Goal: Obtain resource: Obtain resource

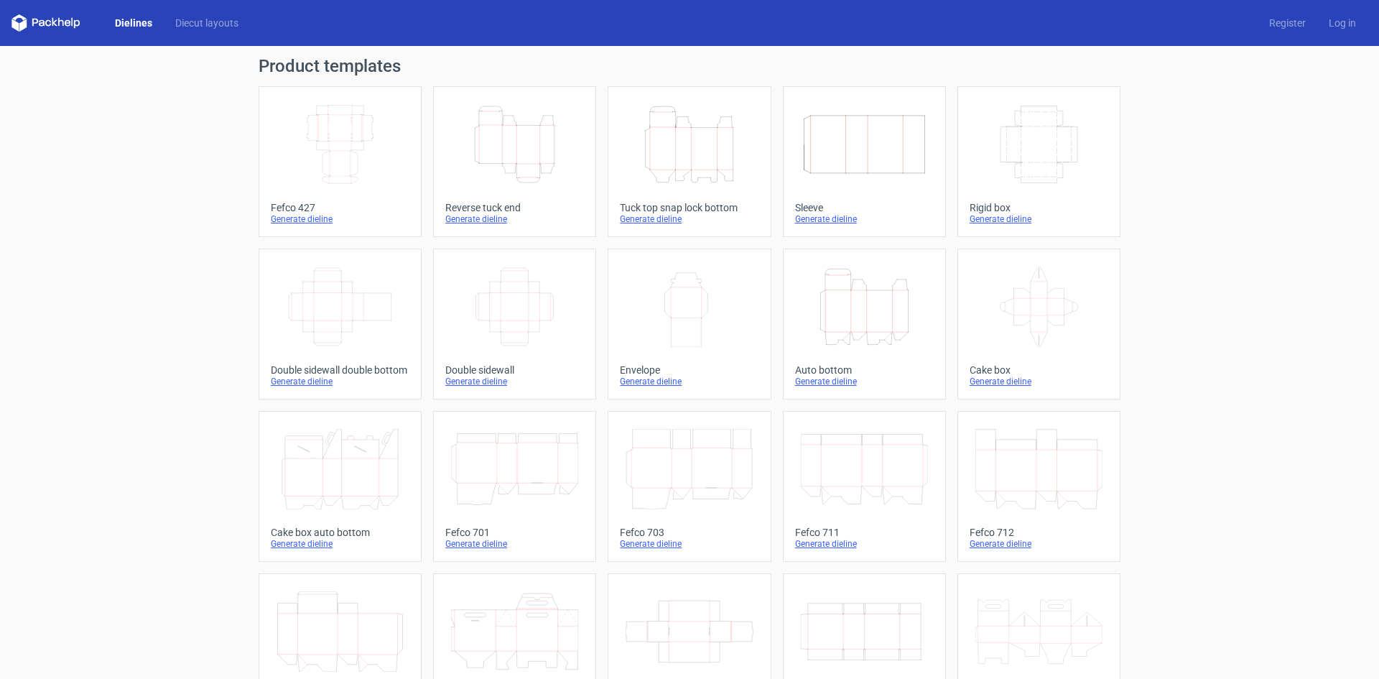
click at [695, 168] on icon "Height Depth Width" at bounding box center [689, 144] width 127 height 80
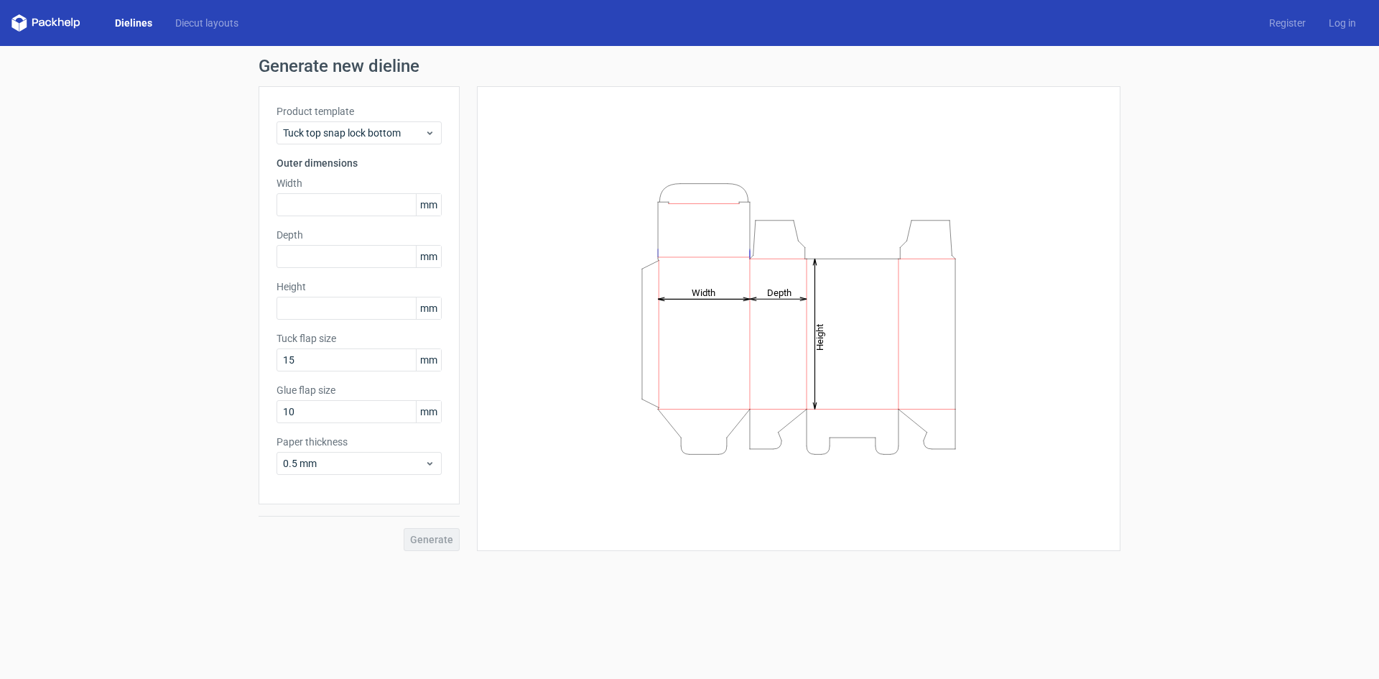
click at [426, 543] on div "Generate" at bounding box center [359, 527] width 201 height 47
click at [313, 309] on input "text" at bounding box center [359, 308] width 165 height 23
click at [315, 205] on input "text" at bounding box center [359, 204] width 165 height 23
type input "200"
click at [304, 256] on input "text" at bounding box center [359, 256] width 165 height 23
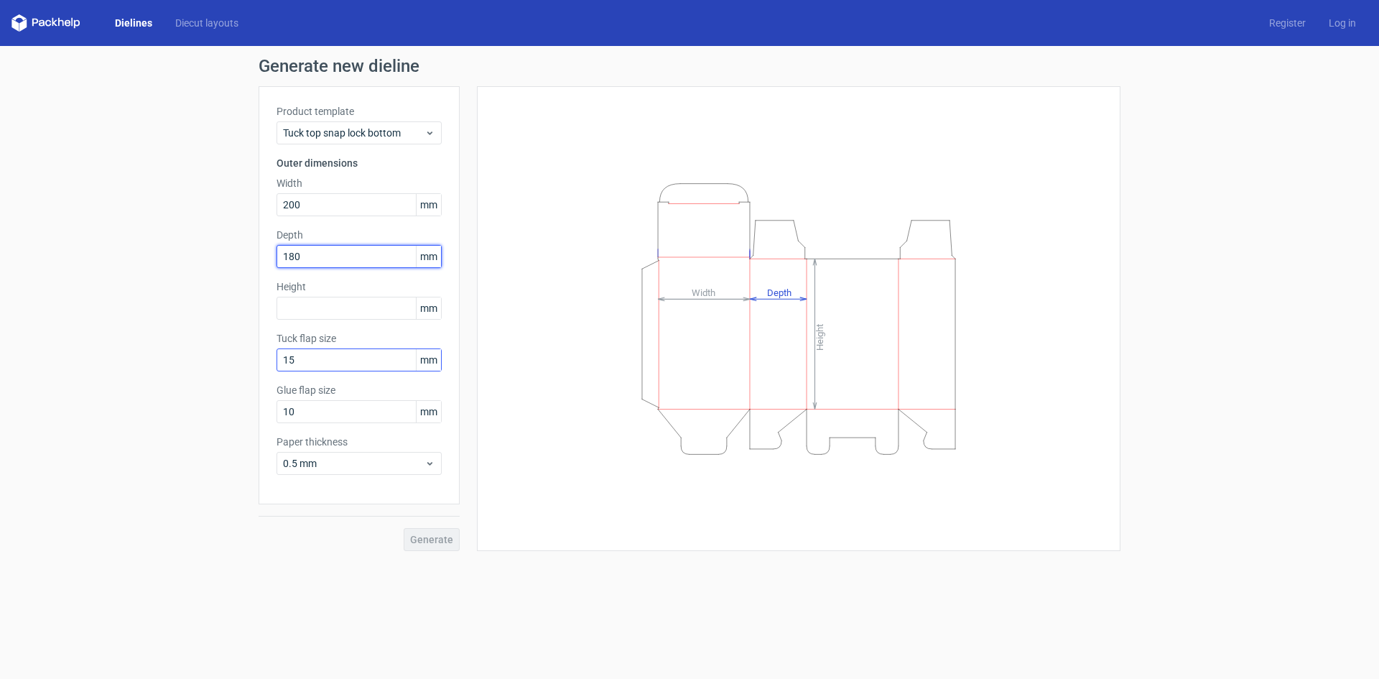
type input "180"
click at [333, 363] on input "15" at bounding box center [359, 359] width 165 height 23
click at [313, 306] on input "text" at bounding box center [359, 308] width 165 height 23
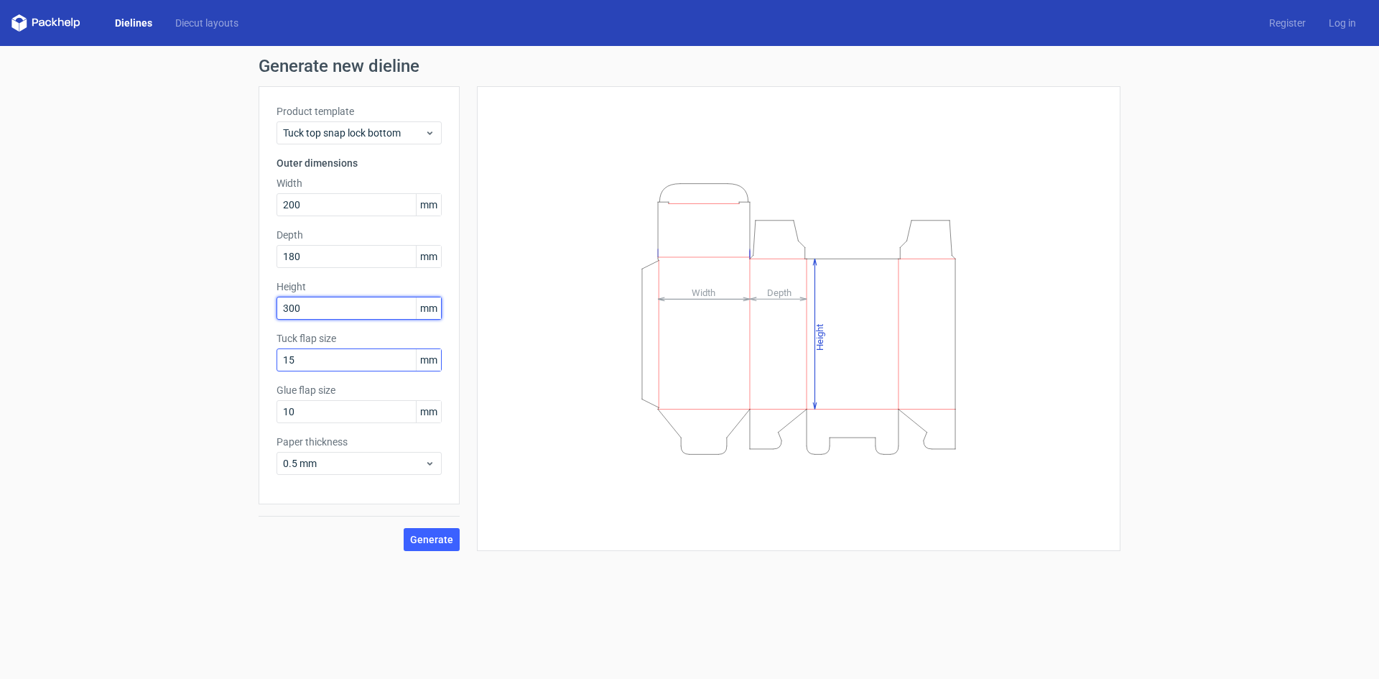
type input "300"
drag, startPoint x: 322, startPoint y: 356, endPoint x: 0, endPoint y: 346, distance: 322.0
click at [0, 346] on div "Generate new dieline Product template Tuck top snap lock bottom Outer dimension…" at bounding box center [689, 304] width 1379 height 517
drag, startPoint x: 327, startPoint y: 355, endPoint x: 476, endPoint y: 364, distance: 149.7
click at [52, 325] on div "Generate new dieline Product template Tuck top snap lock bottom Outer dimension…" at bounding box center [689, 304] width 1379 height 517
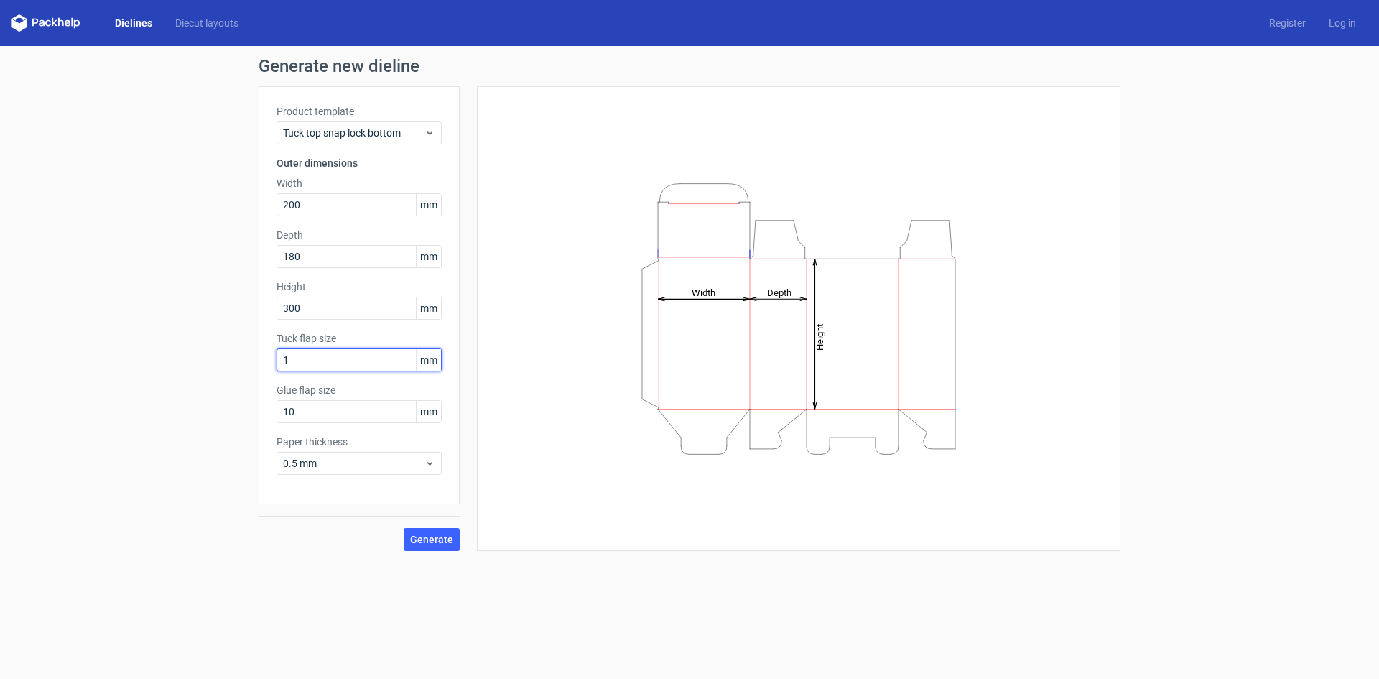
type input "15"
drag, startPoint x: 318, startPoint y: 409, endPoint x: 6, endPoint y: 381, distance: 313.7
click at [0, 374] on div "Generate new dieline Product template Tuck top snap lock bottom Outer dimension…" at bounding box center [689, 304] width 1379 height 517
type input "15"
click at [387, 462] on span "0.5 mm" at bounding box center [354, 463] width 142 height 14
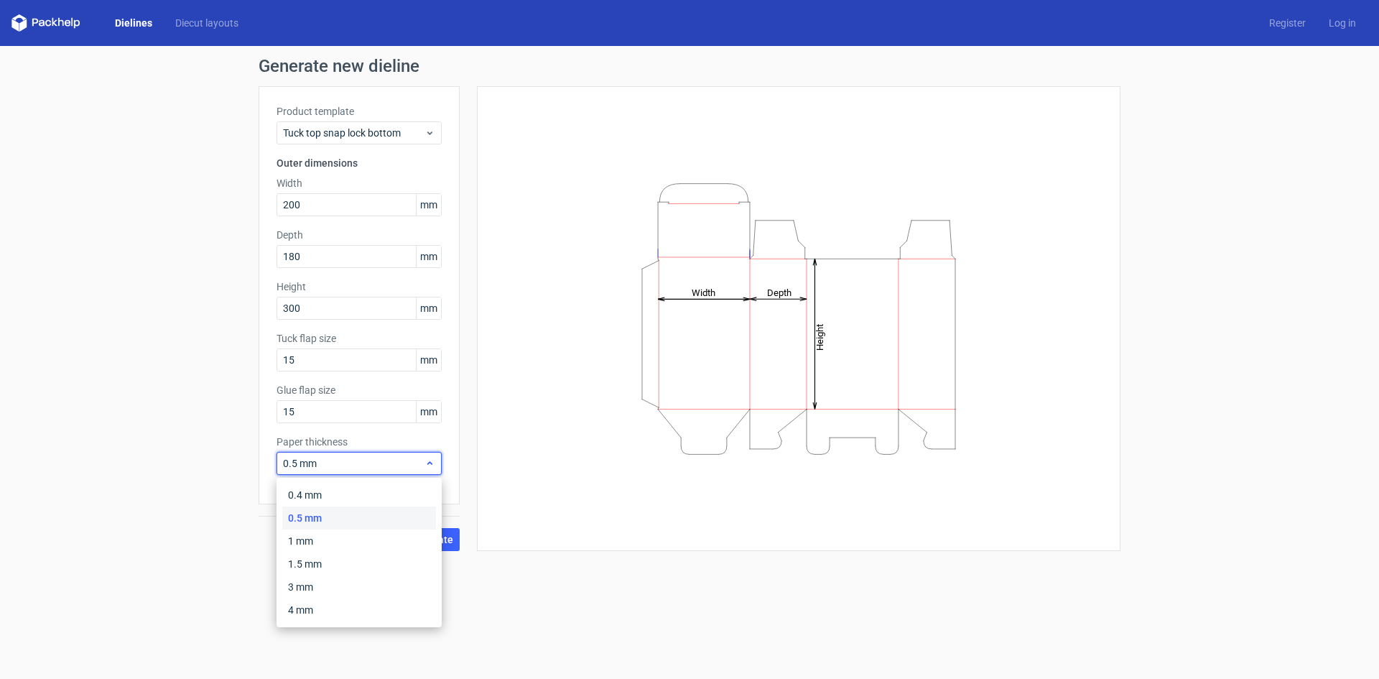
click at [350, 465] on span "0.5 mm" at bounding box center [354, 463] width 142 height 14
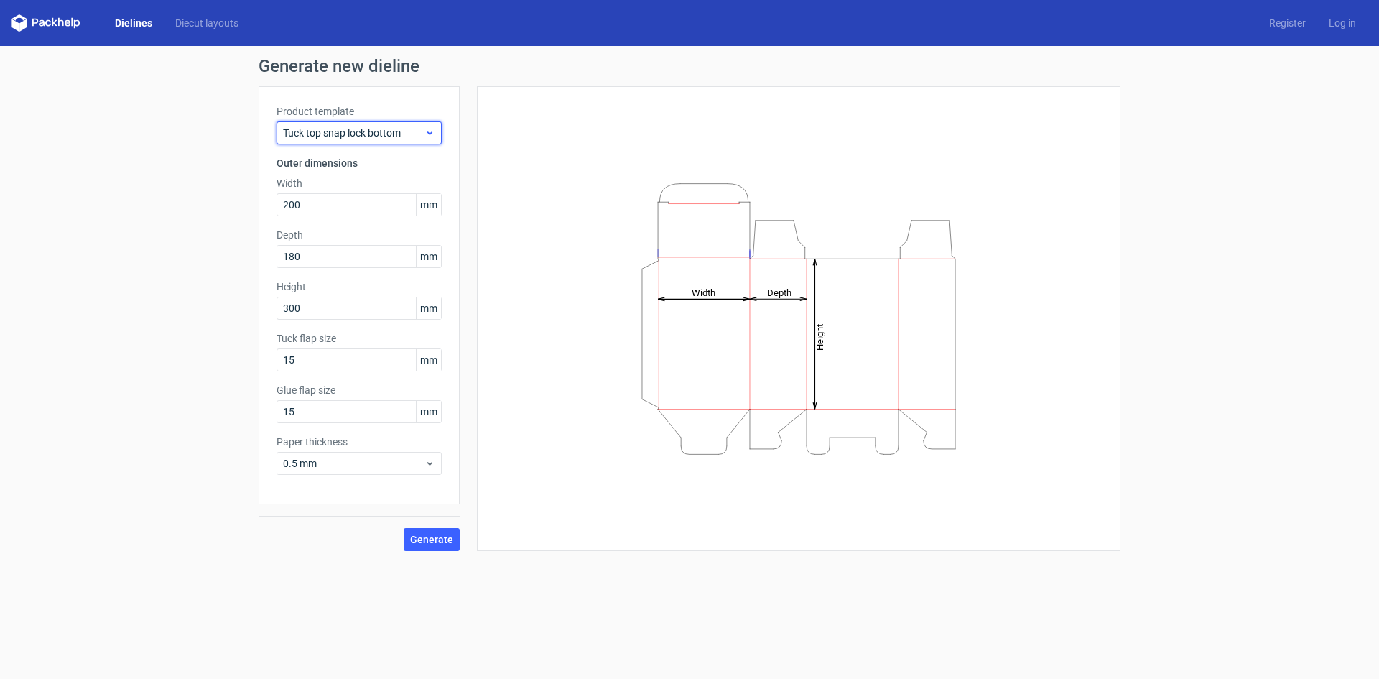
click at [416, 134] on span "Tuck top snap lock bottom" at bounding box center [354, 133] width 142 height 14
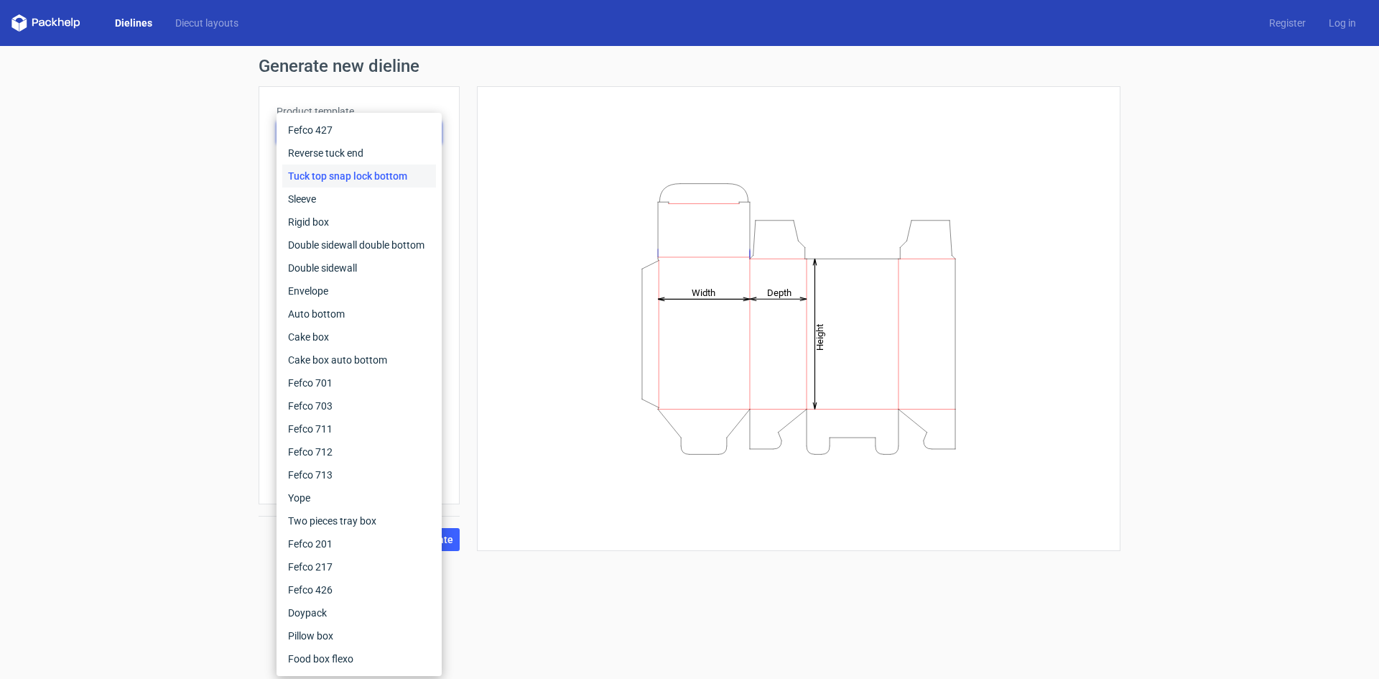
click at [595, 125] on div "Height Depth Width" at bounding box center [799, 318] width 608 height 429
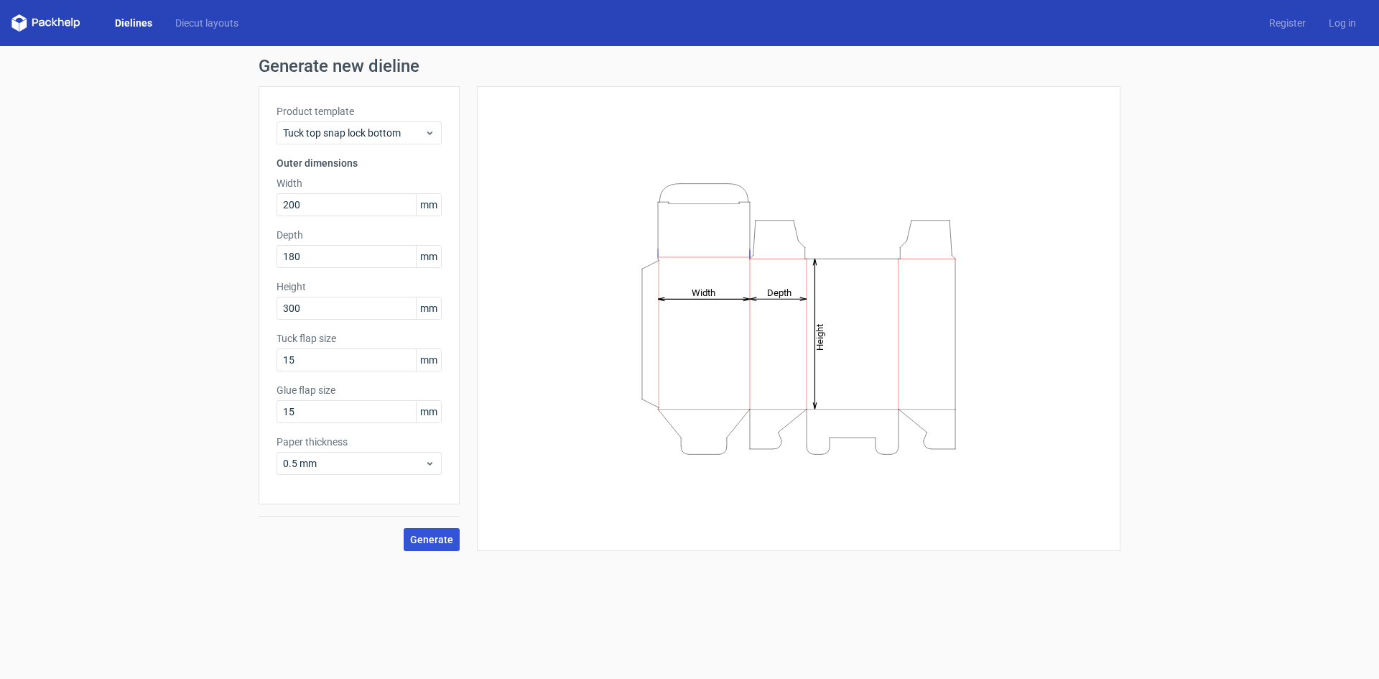
click at [447, 542] on span "Generate" at bounding box center [431, 539] width 43 height 10
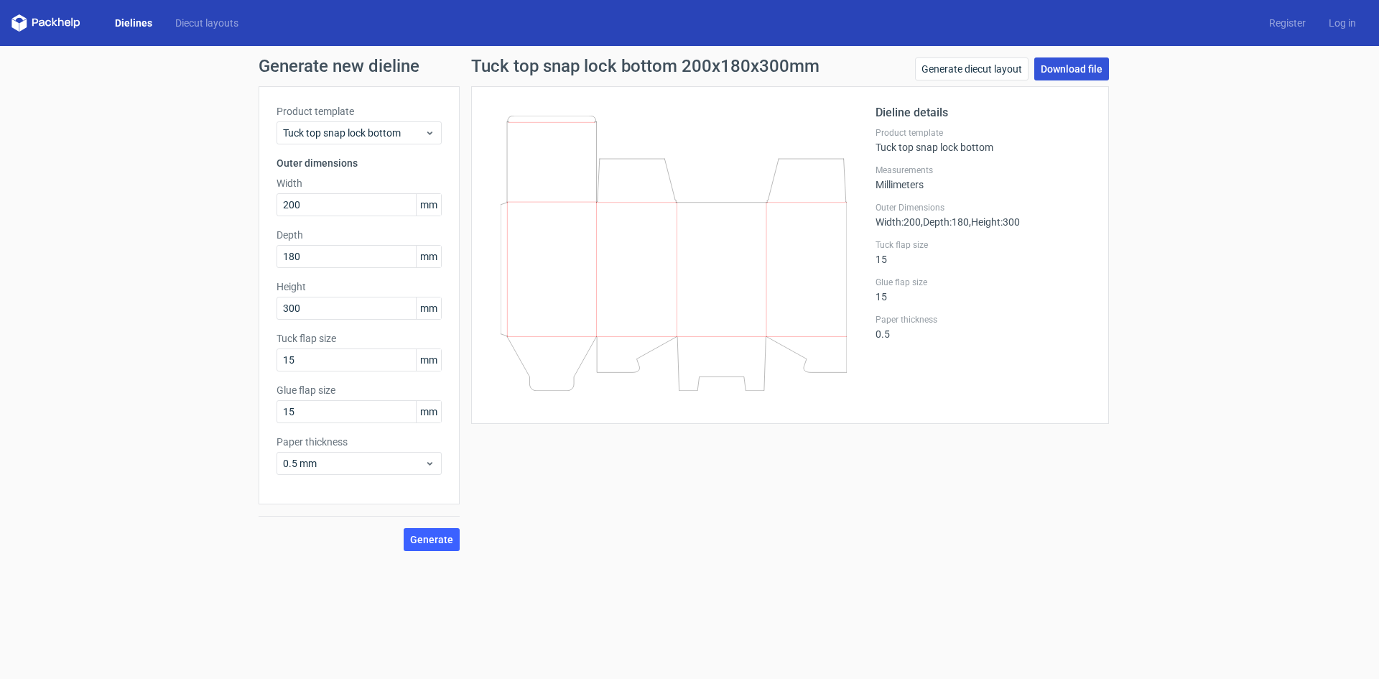
click at [1078, 71] on link "Download file" at bounding box center [1071, 68] width 75 height 23
drag, startPoint x: 1285, startPoint y: 60, endPoint x: 1227, endPoint y: 223, distance: 173.8
click at [1227, 223] on div "Generate new dieline Product template Tuck top snap lock bottom Outer dimension…" at bounding box center [689, 304] width 1379 height 517
drag, startPoint x: 1215, startPoint y: 295, endPoint x: 1228, endPoint y: 290, distance: 13.9
click at [1215, 295] on div "Generate new dieline Product template Tuck top snap lock bottom Outer dimension…" at bounding box center [689, 304] width 1379 height 517
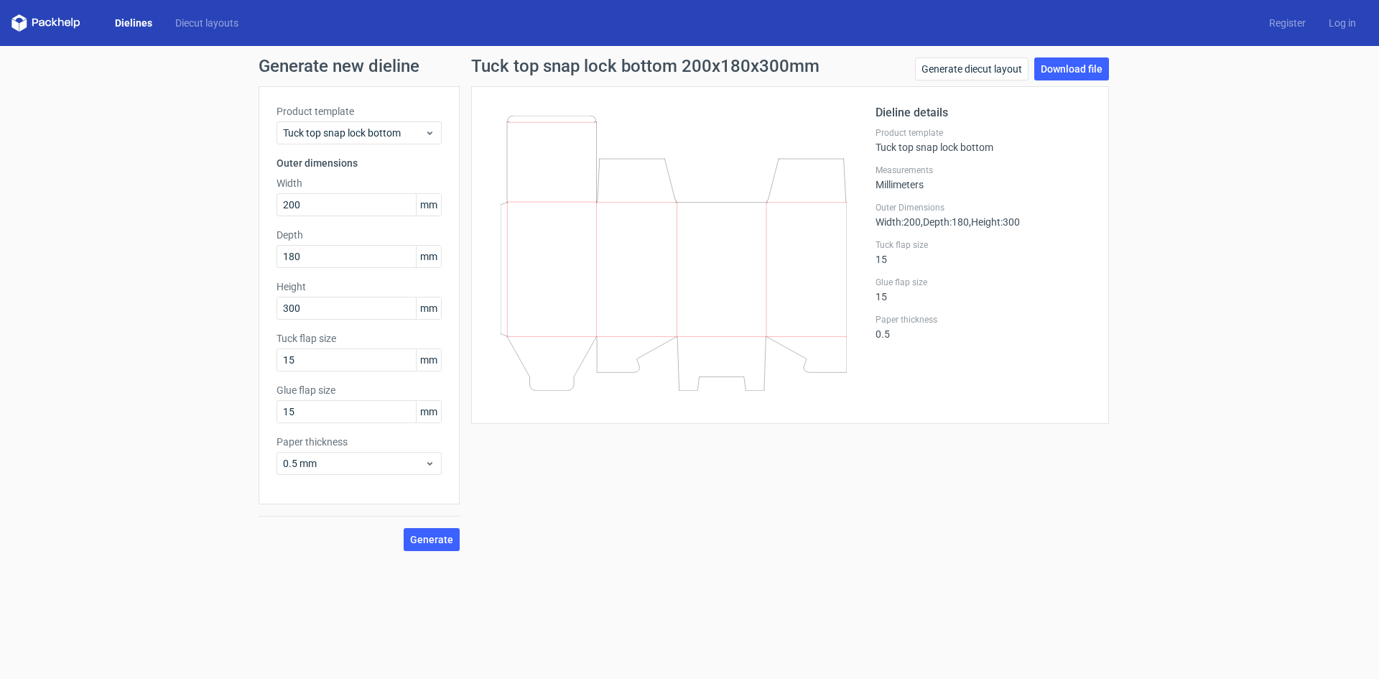
drag, startPoint x: 669, startPoint y: 524, endPoint x: 455, endPoint y: 222, distance: 369.5
click at [669, 515] on div "Tuck top snap lock bottom 200x180x300mm Generate diecut layout Download file Di…" at bounding box center [790, 304] width 661 height 494
click at [405, 134] on span "Tuck top snap lock bottom" at bounding box center [354, 133] width 142 height 14
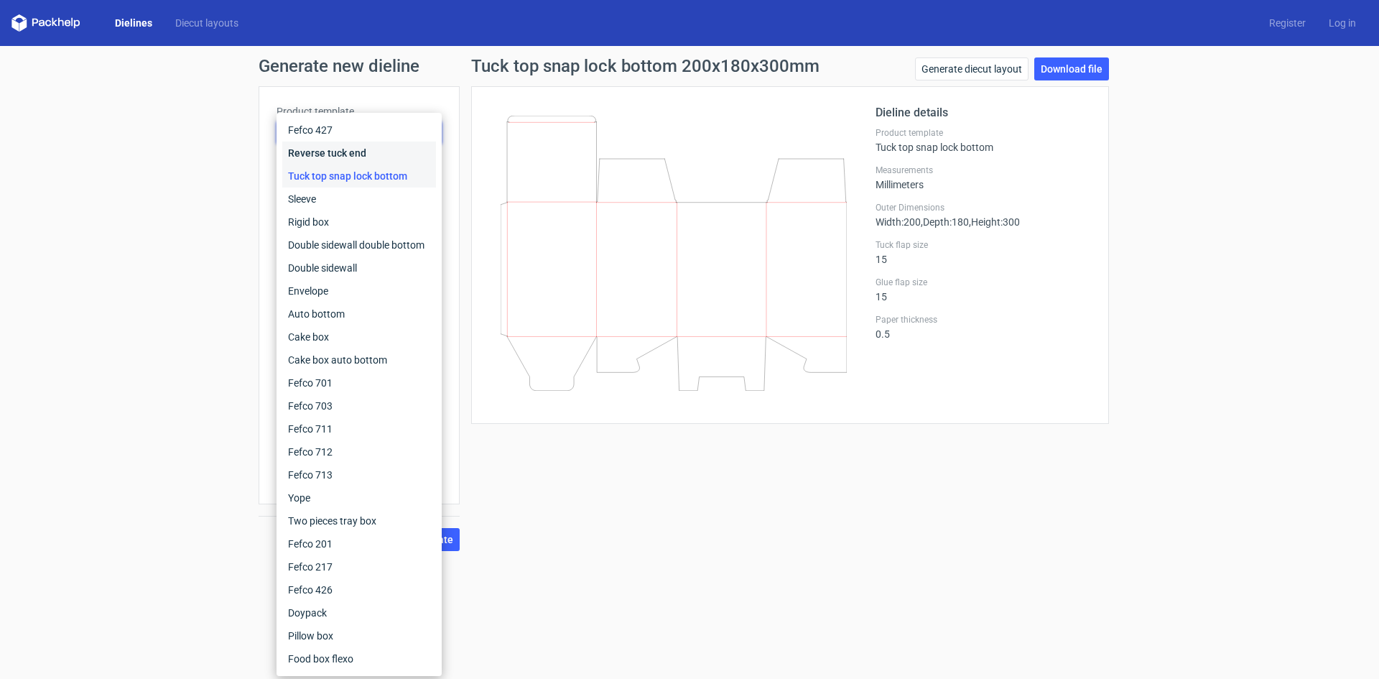
click at [341, 148] on div "Reverse tuck end" at bounding box center [359, 153] width 154 height 23
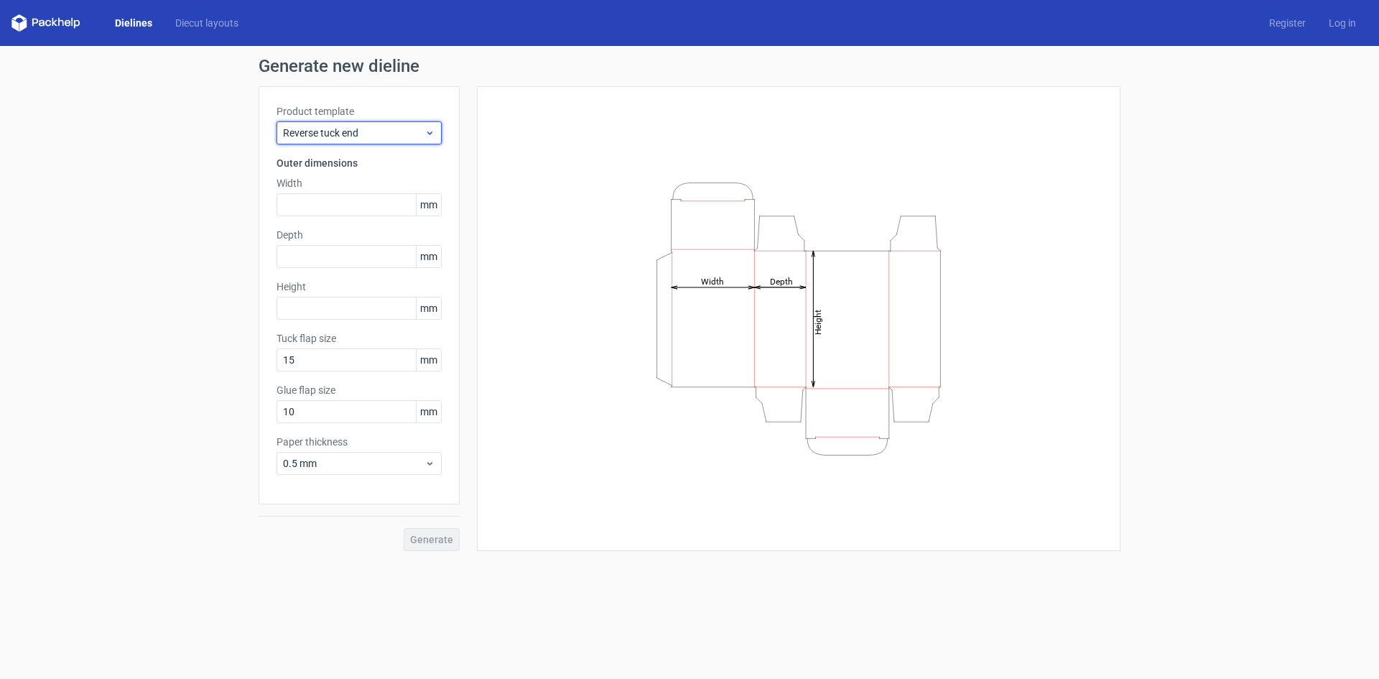
click at [346, 135] on span "Reverse tuck end" at bounding box center [354, 133] width 142 height 14
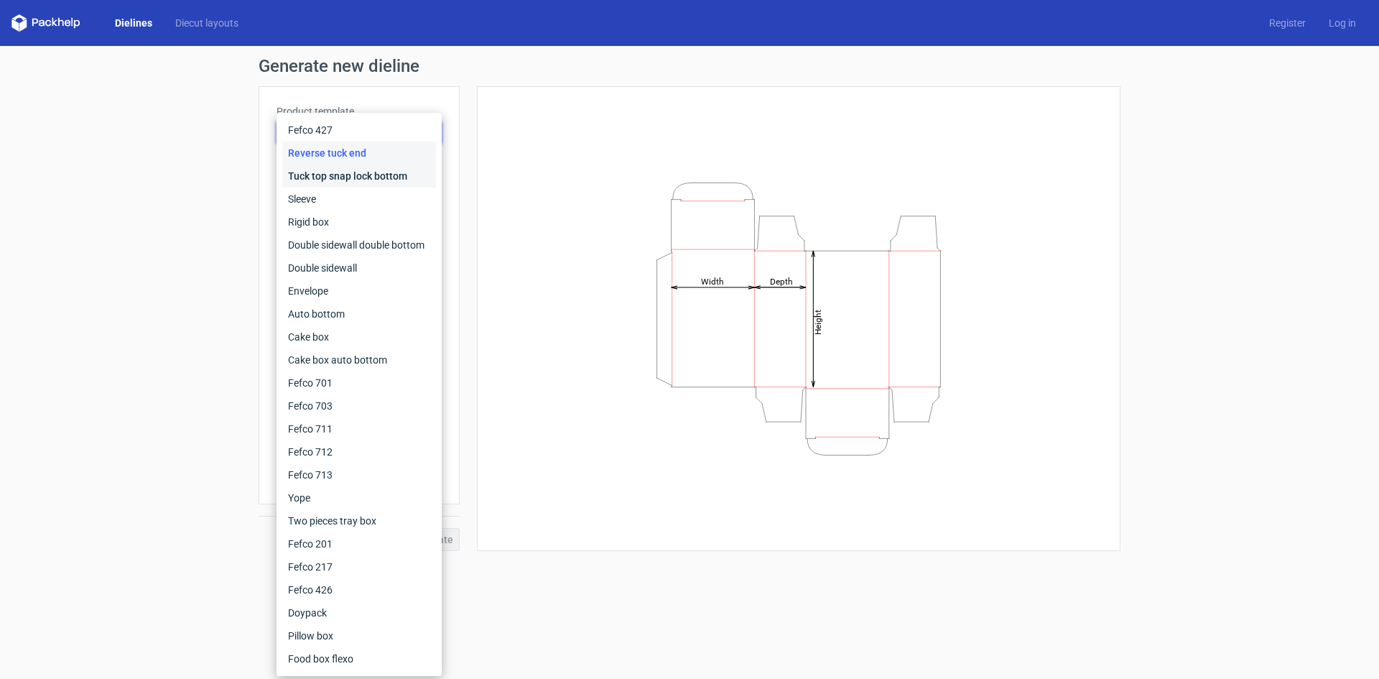
click at [323, 172] on div "Tuck top snap lock bottom" at bounding box center [359, 176] width 154 height 23
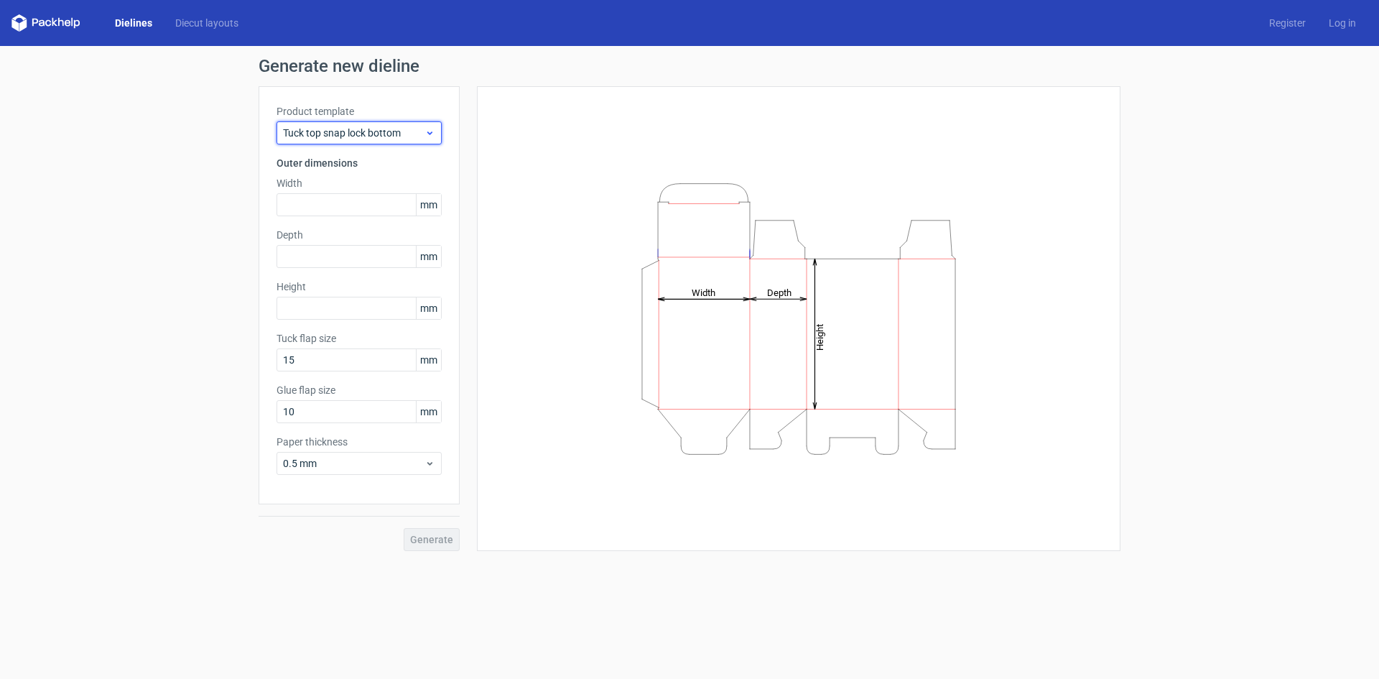
click at [389, 130] on span "Tuck top snap lock bottom" at bounding box center [354, 133] width 142 height 14
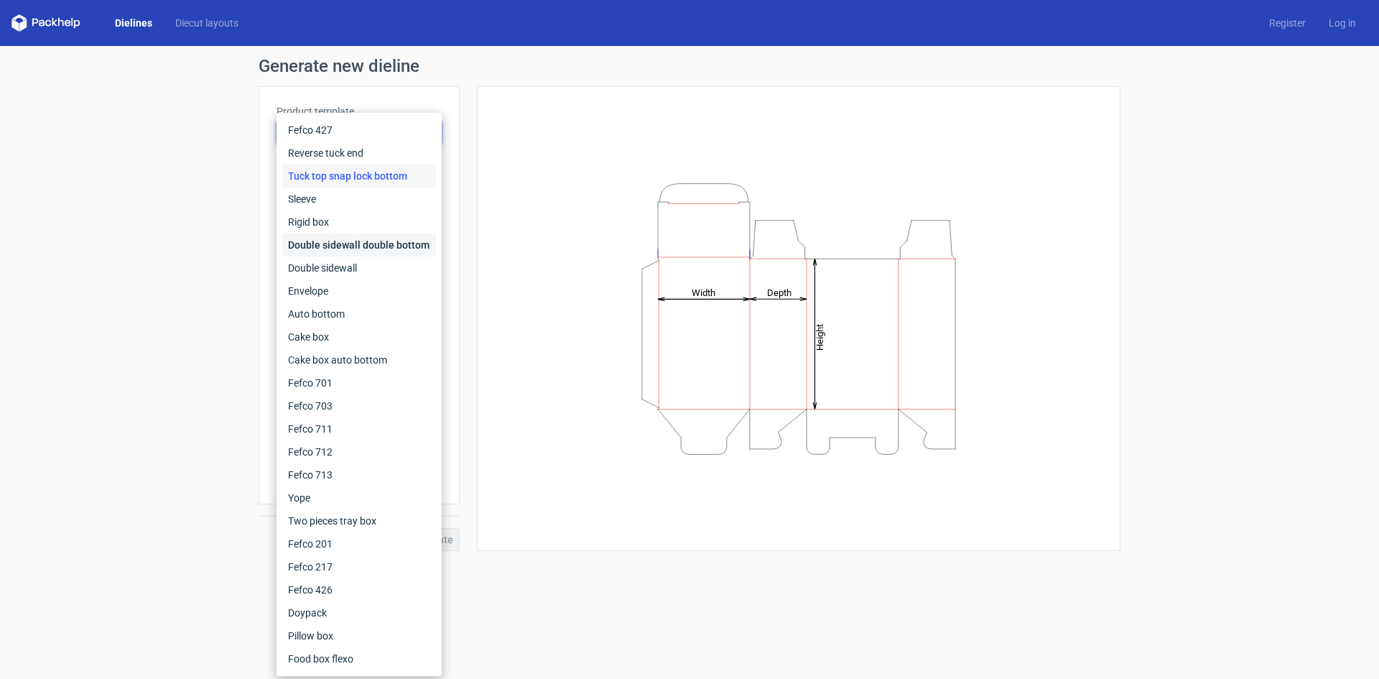
click at [374, 242] on div "Double sidewall double bottom" at bounding box center [359, 244] width 154 height 23
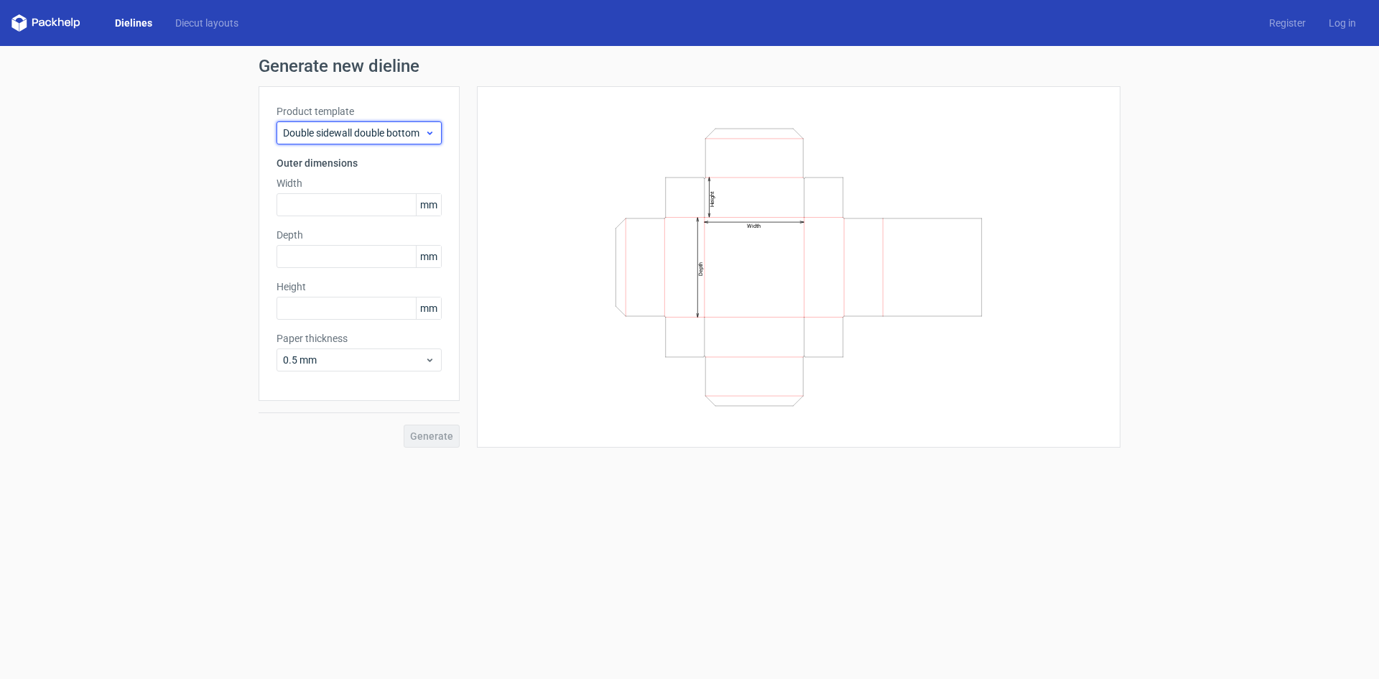
click at [376, 134] on span "Double sidewall double bottom" at bounding box center [354, 133] width 142 height 14
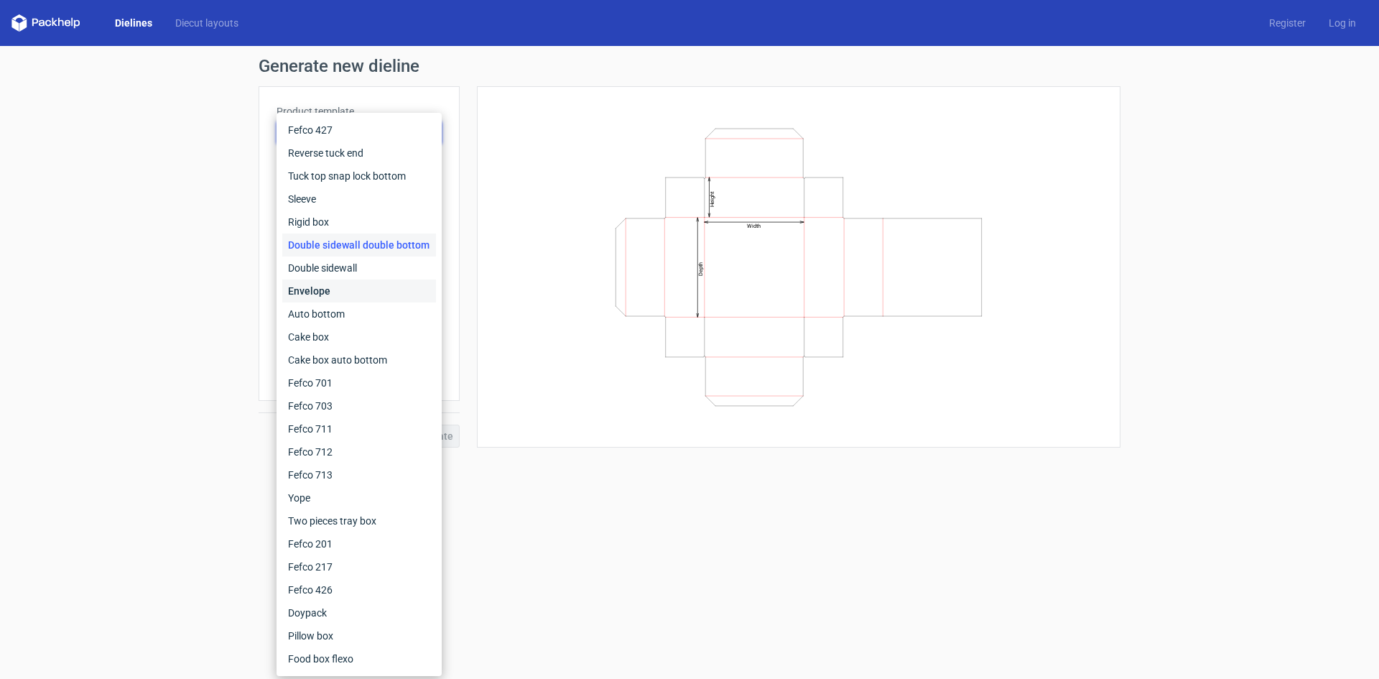
click at [356, 287] on div "Envelope" at bounding box center [359, 290] width 154 height 23
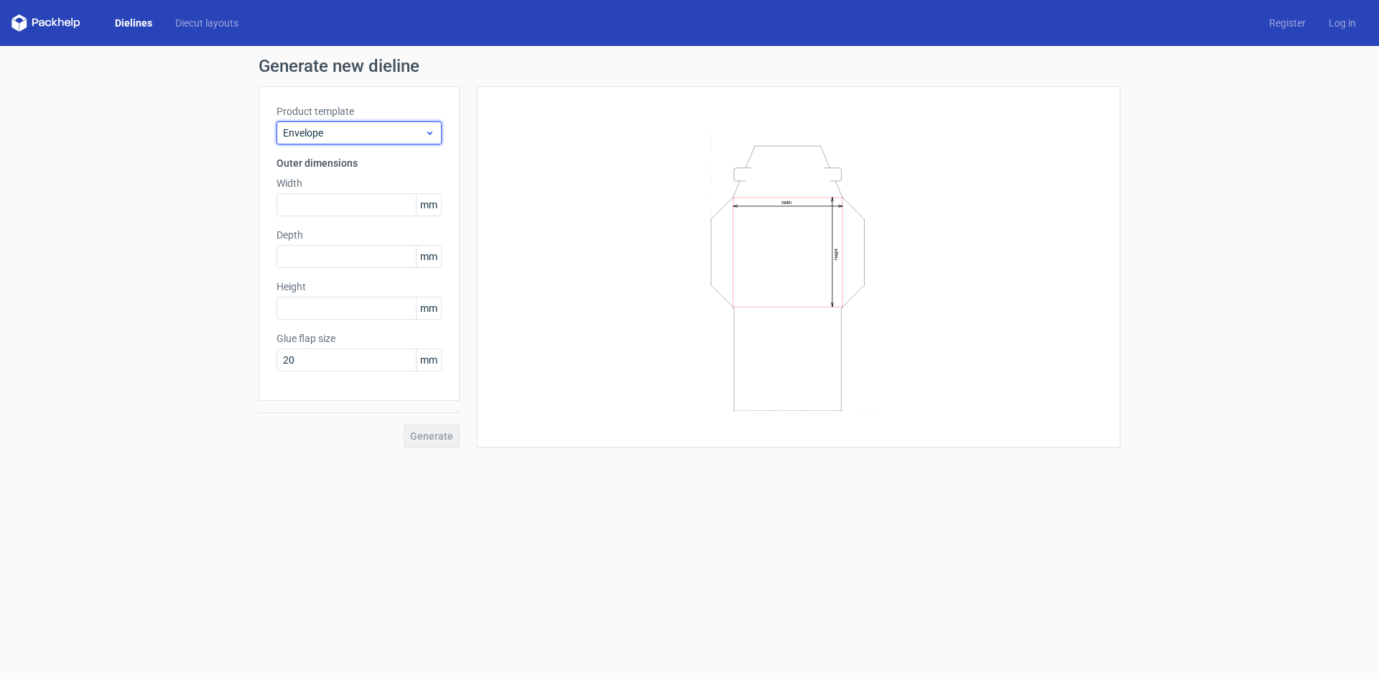
click at [338, 136] on span "Envelope" at bounding box center [354, 133] width 142 height 14
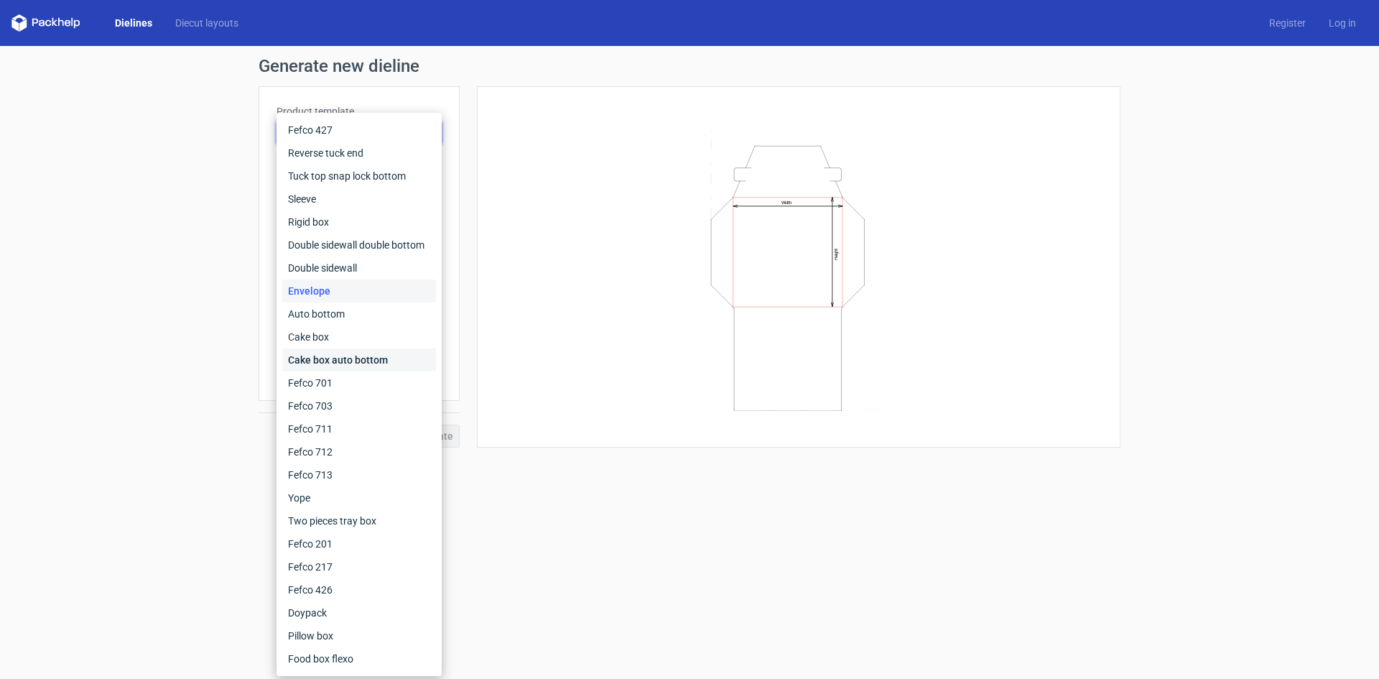
click at [356, 358] on div "Cake box auto bottom" at bounding box center [359, 359] width 154 height 23
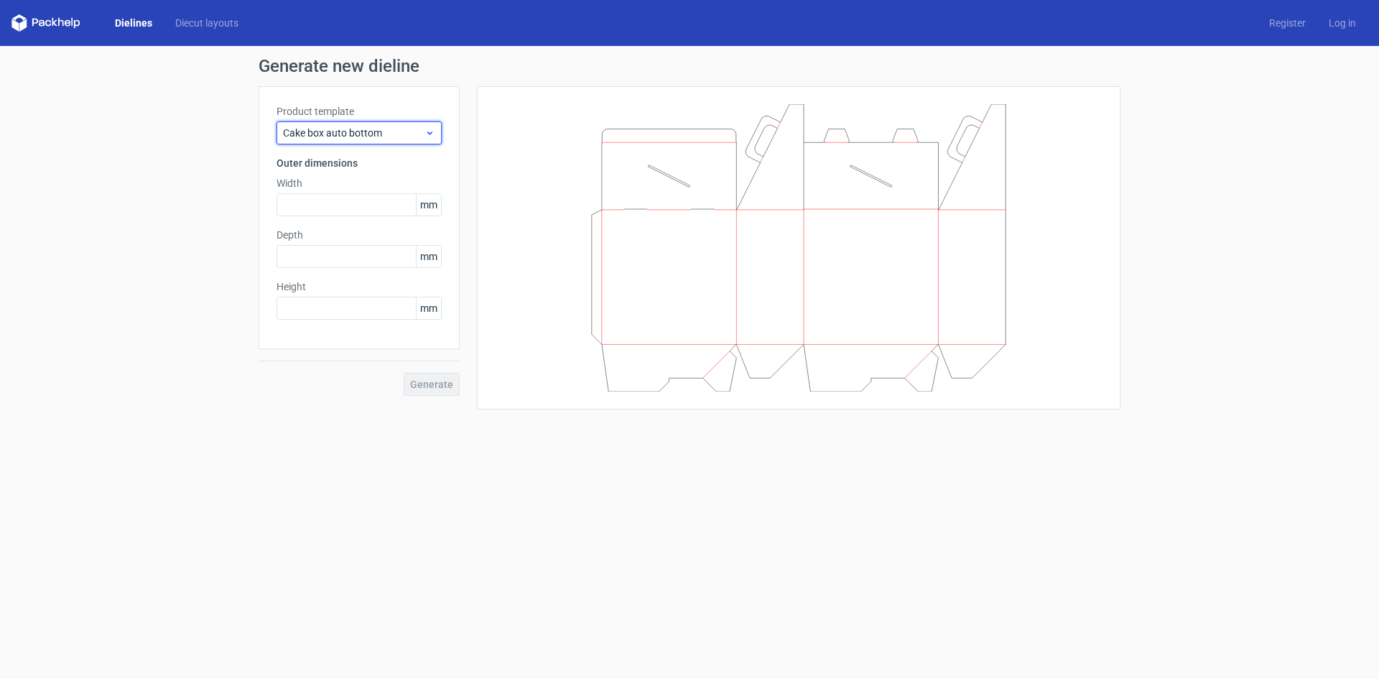
click at [389, 134] on span "Cake box auto bottom" at bounding box center [354, 133] width 142 height 14
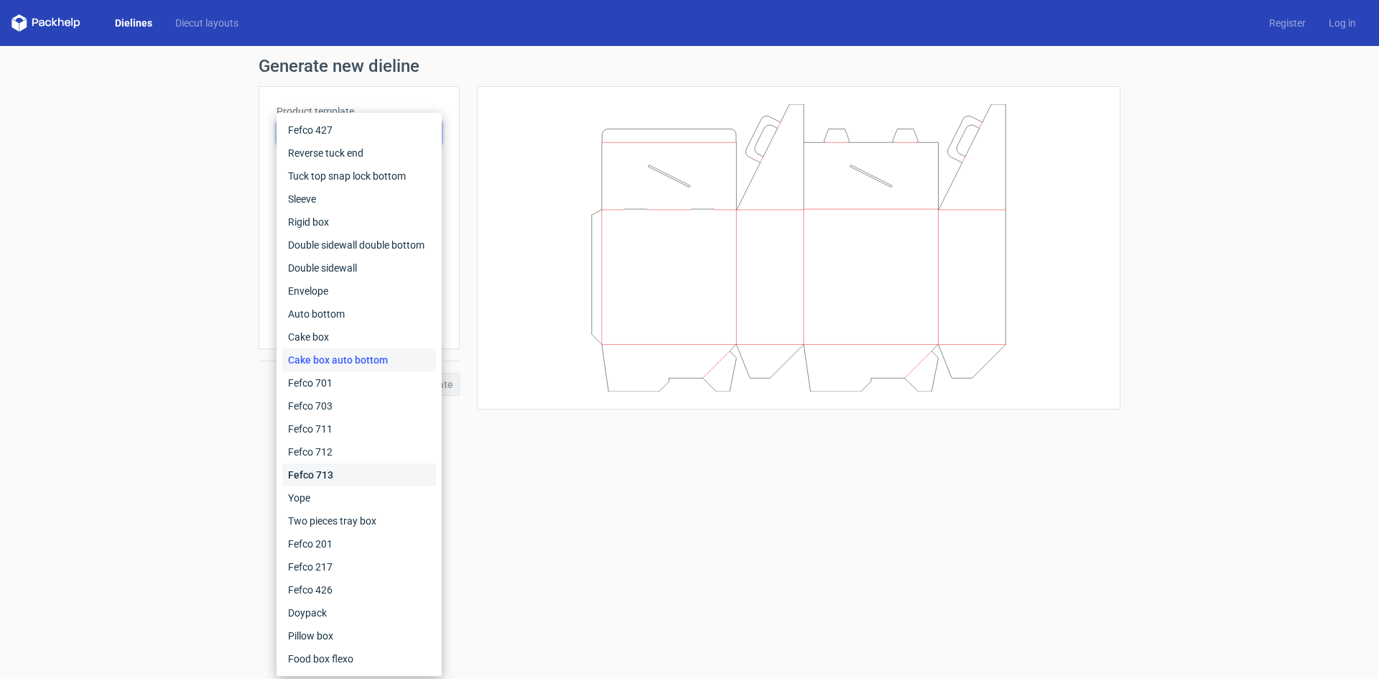
click at [328, 470] on div "Fefco 713" at bounding box center [359, 474] width 154 height 23
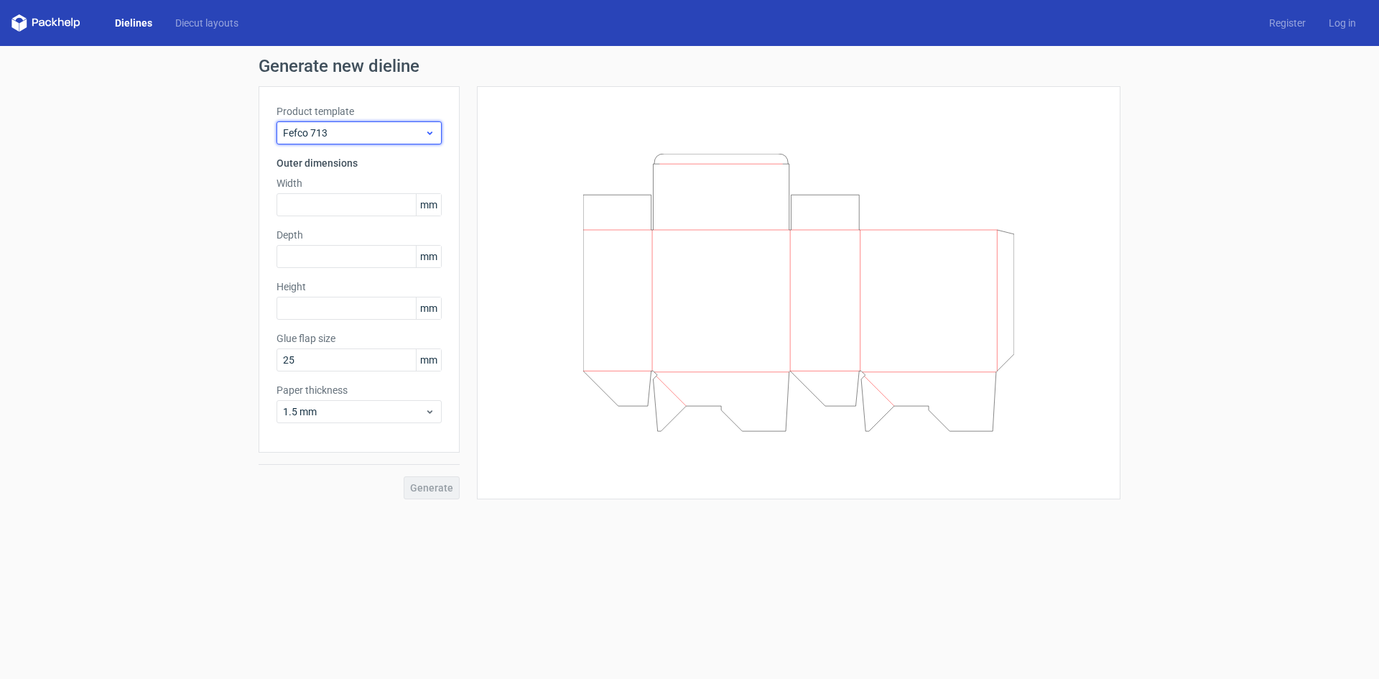
click at [377, 124] on div "Fefco 713" at bounding box center [359, 132] width 165 height 23
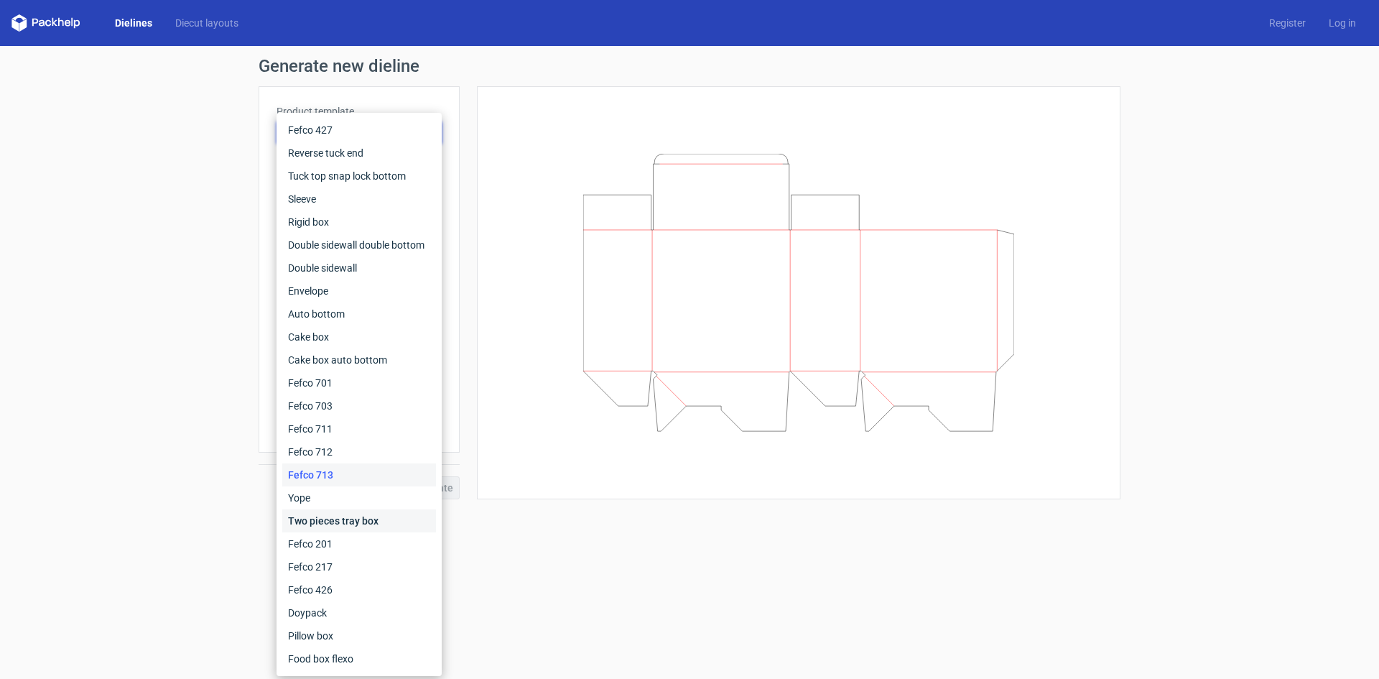
click at [341, 522] on div "Two pieces tray box" at bounding box center [359, 520] width 154 height 23
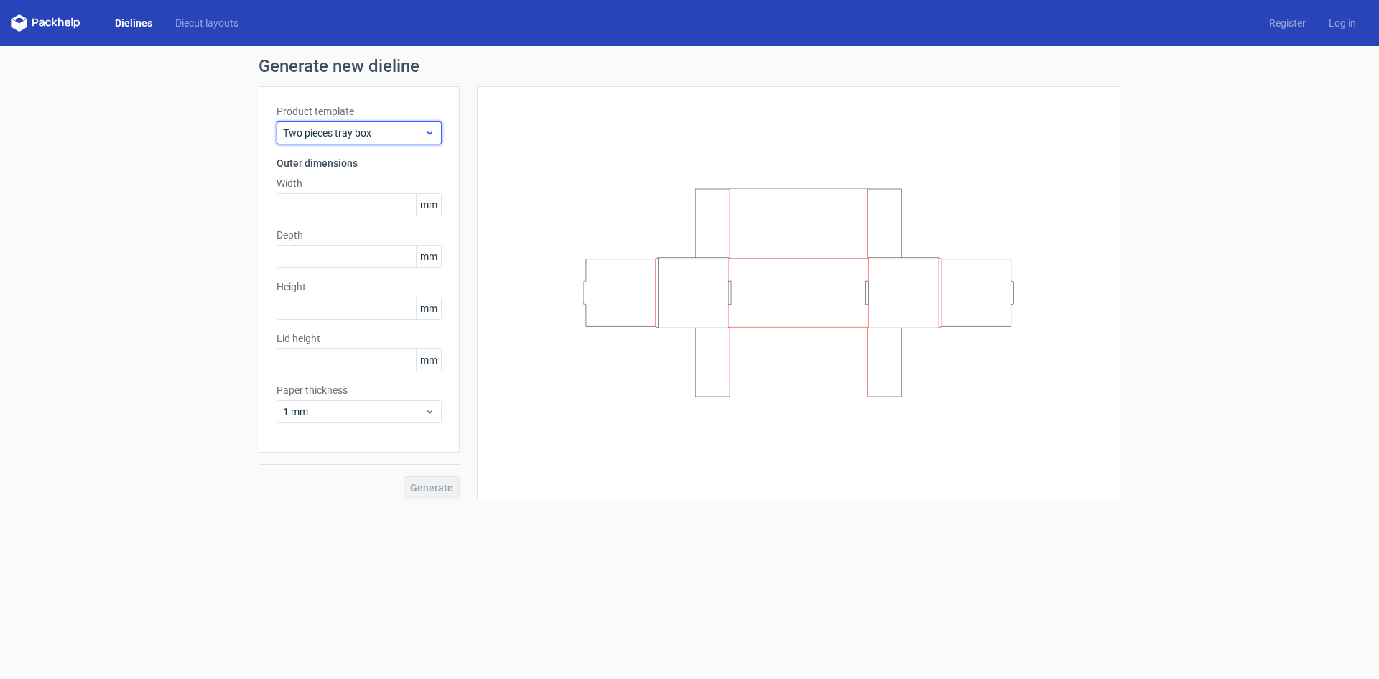
click at [399, 129] on span "Two pieces tray box" at bounding box center [354, 133] width 142 height 14
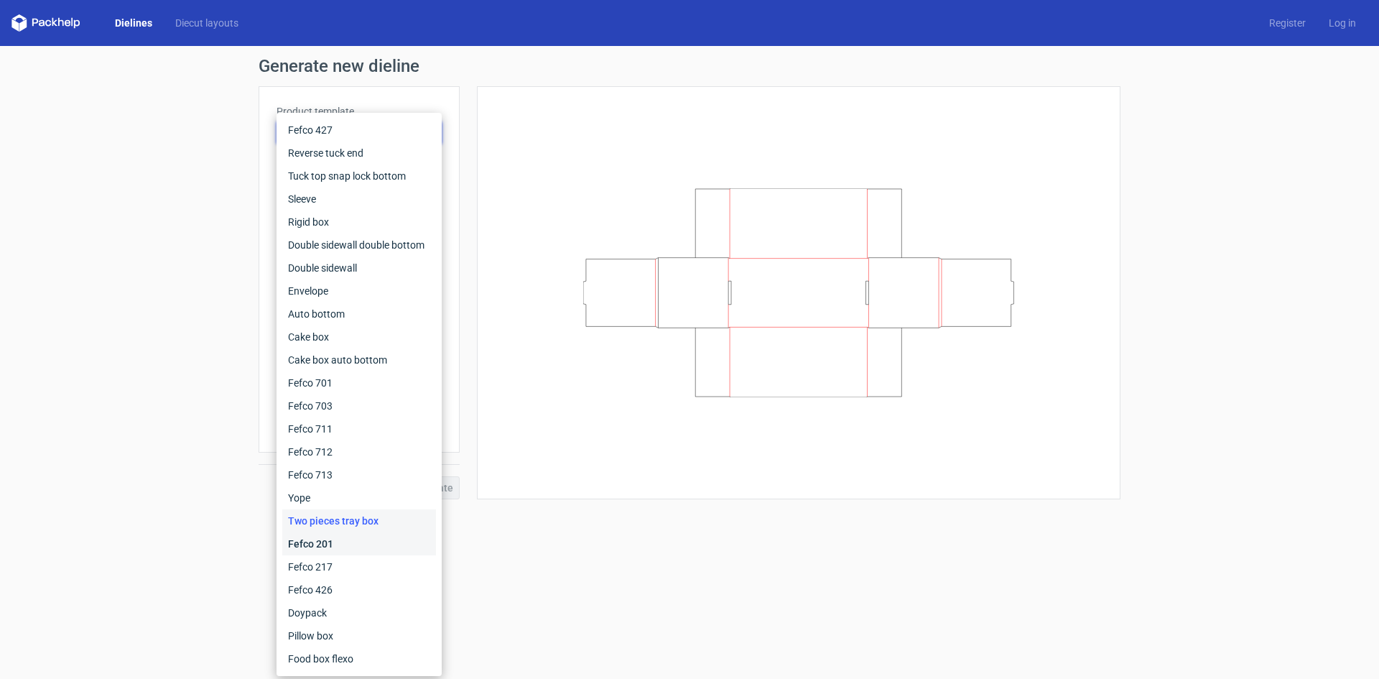
click at [330, 545] on div "Fefco 201" at bounding box center [359, 543] width 154 height 23
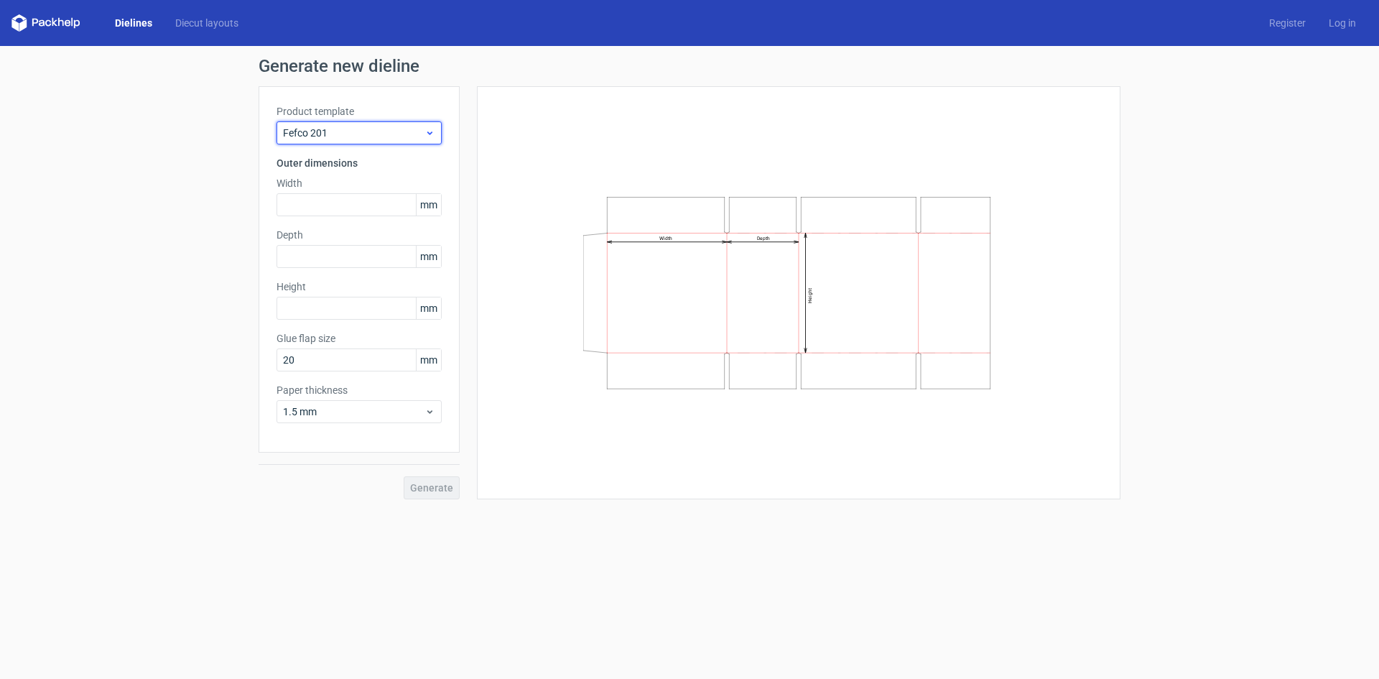
click at [395, 135] on span "Fefco 201" at bounding box center [354, 133] width 142 height 14
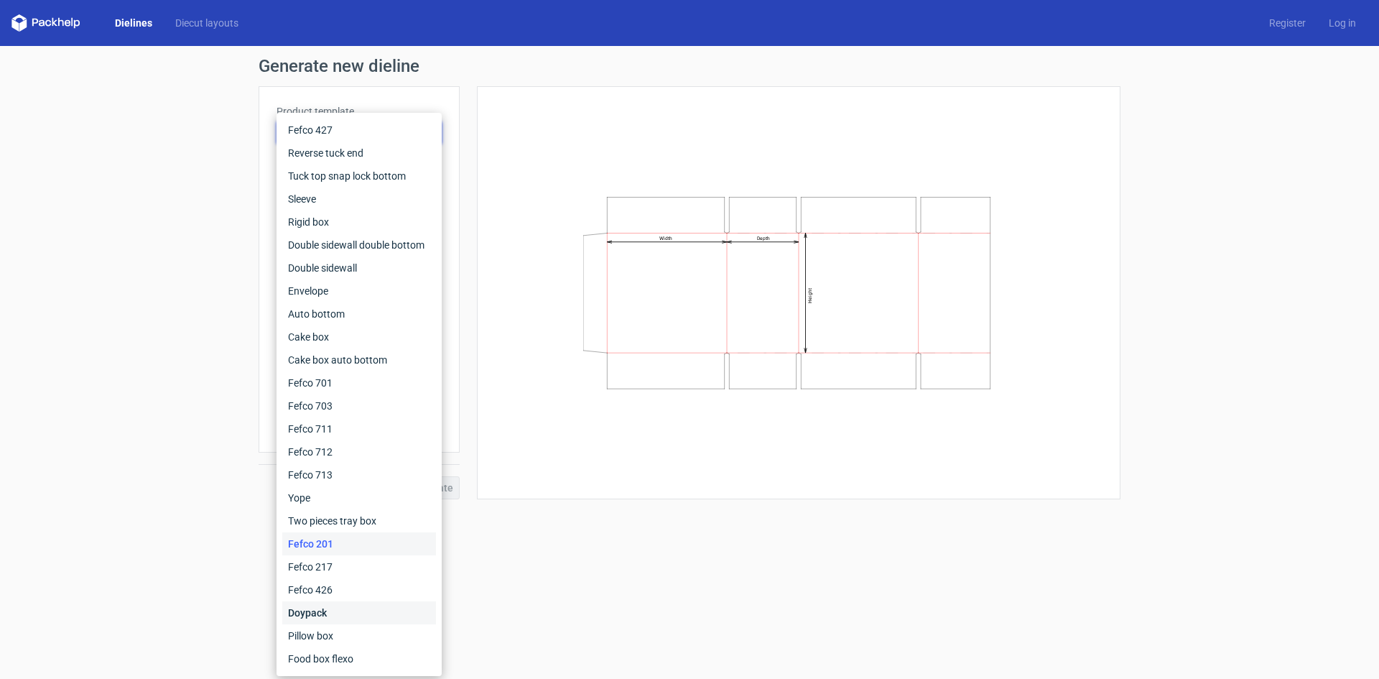
click at [338, 606] on div "Doypack" at bounding box center [359, 612] width 154 height 23
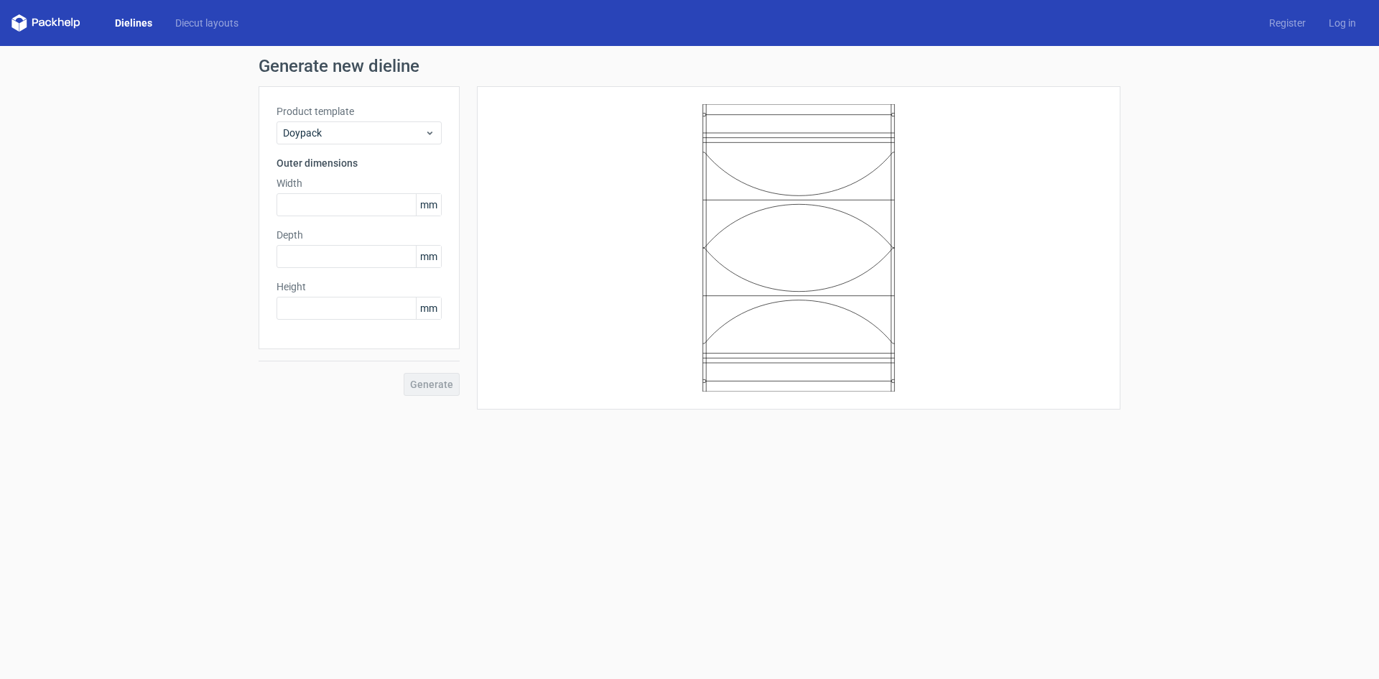
click at [324, 151] on div "Product template Doypack Outer dimensions Width mm Depth mm Height mm" at bounding box center [359, 217] width 201 height 263
click at [356, 139] on span "Doypack" at bounding box center [354, 133] width 142 height 14
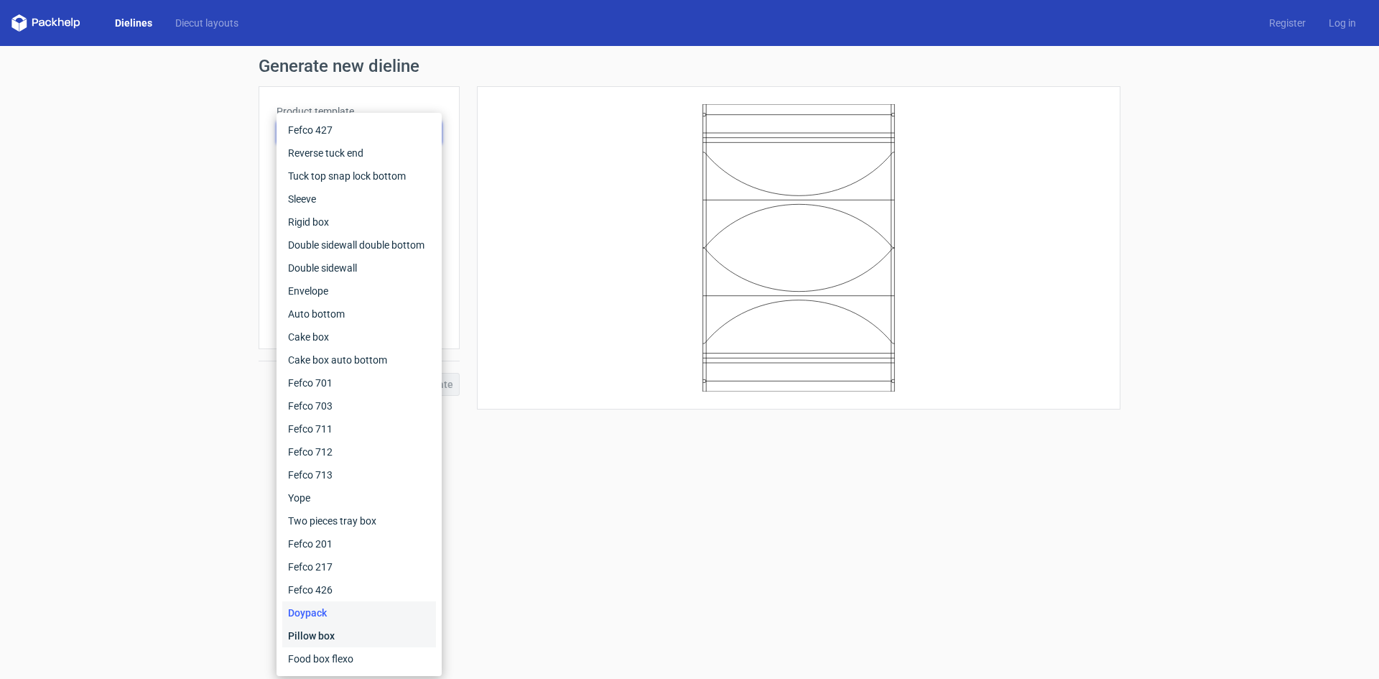
click at [349, 636] on div "Pillow box" at bounding box center [359, 635] width 154 height 23
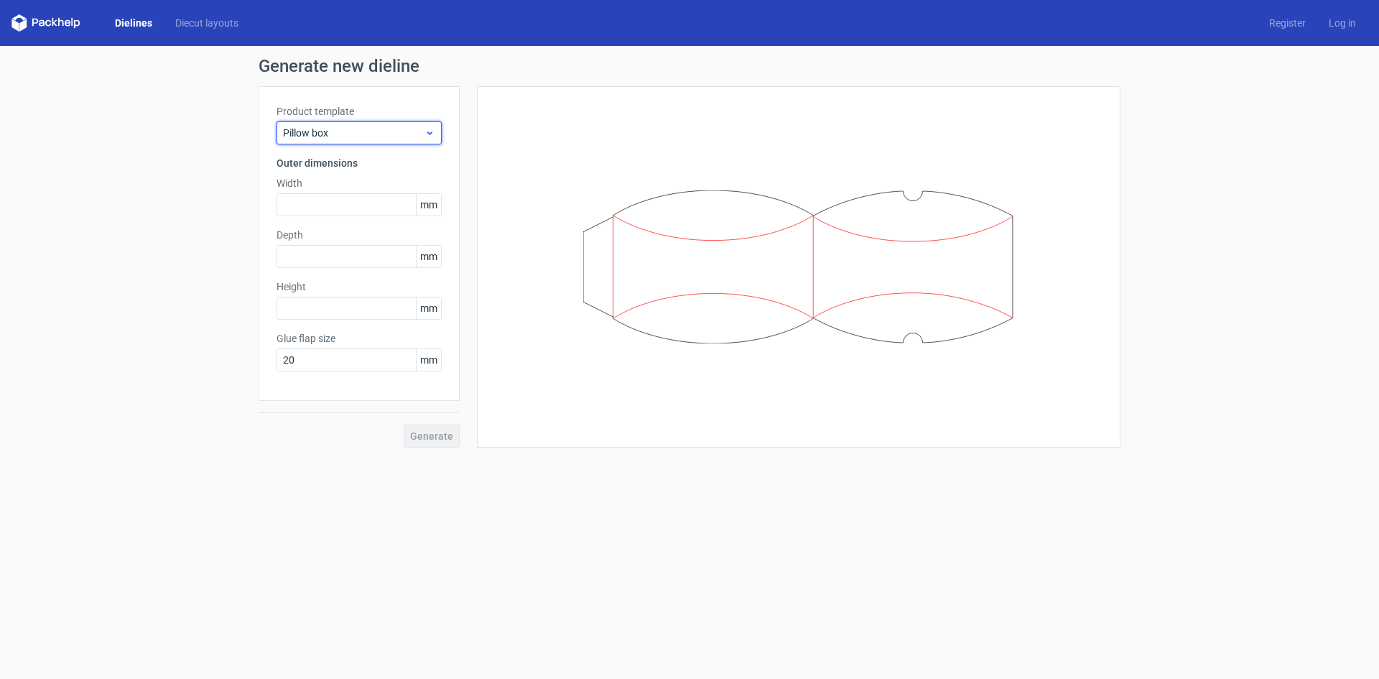
click at [361, 137] on span "Pillow box" at bounding box center [354, 133] width 142 height 14
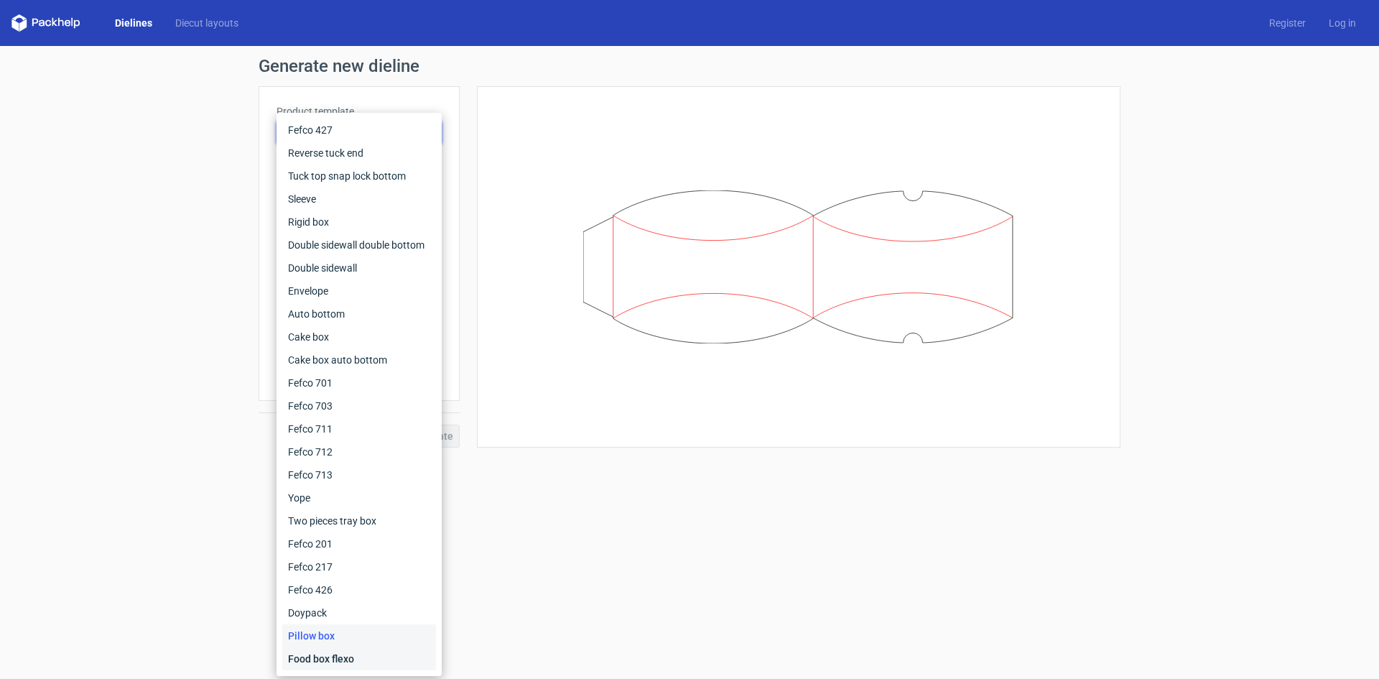
click at [340, 654] on div "Food box flexo" at bounding box center [359, 658] width 154 height 23
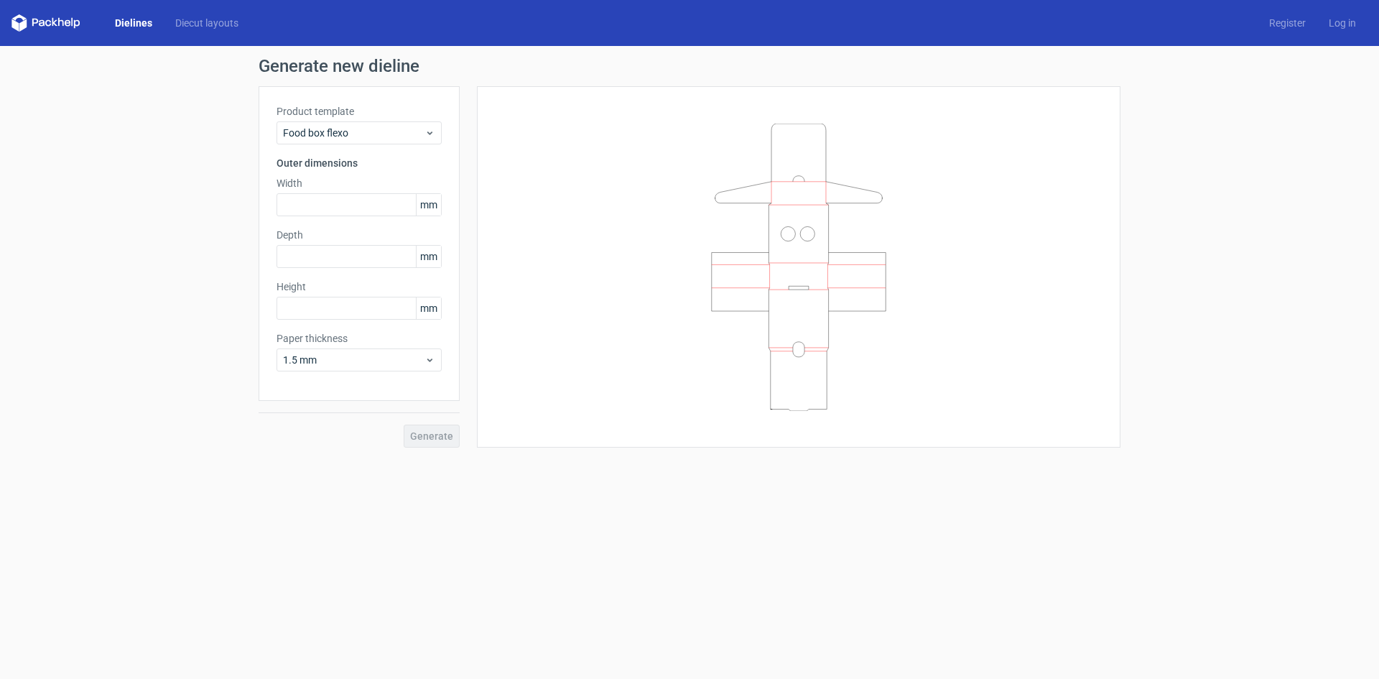
click at [905, 385] on icon at bounding box center [798, 267] width 431 height 287
